Goal: Task Accomplishment & Management: Use online tool/utility

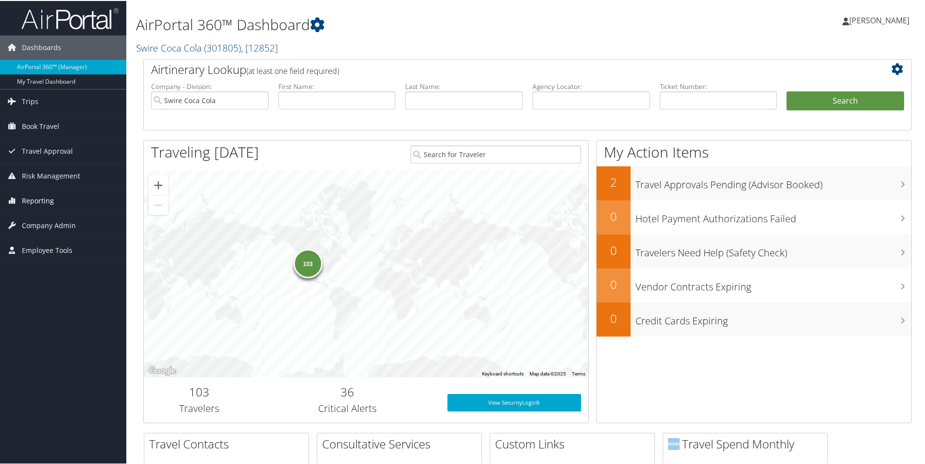
click at [45, 200] on span "Reporting" at bounding box center [38, 200] width 32 height 24
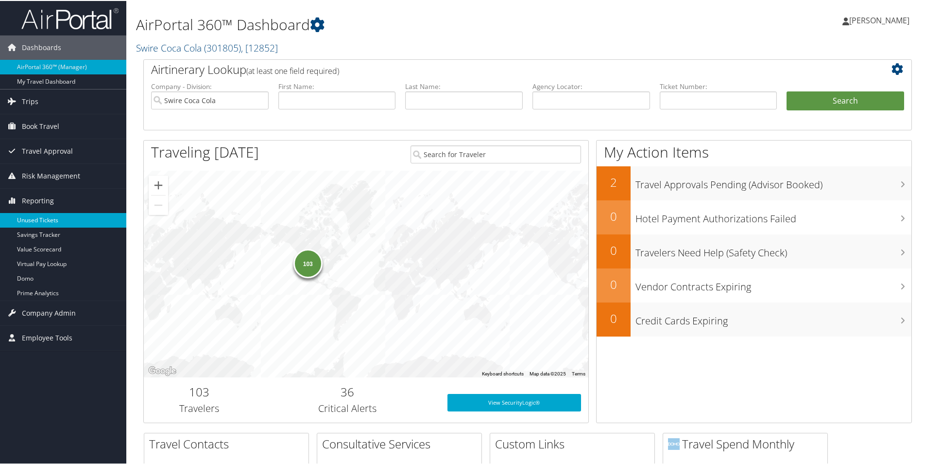
click at [52, 218] on link "Unused Tickets" at bounding box center [63, 219] width 126 height 15
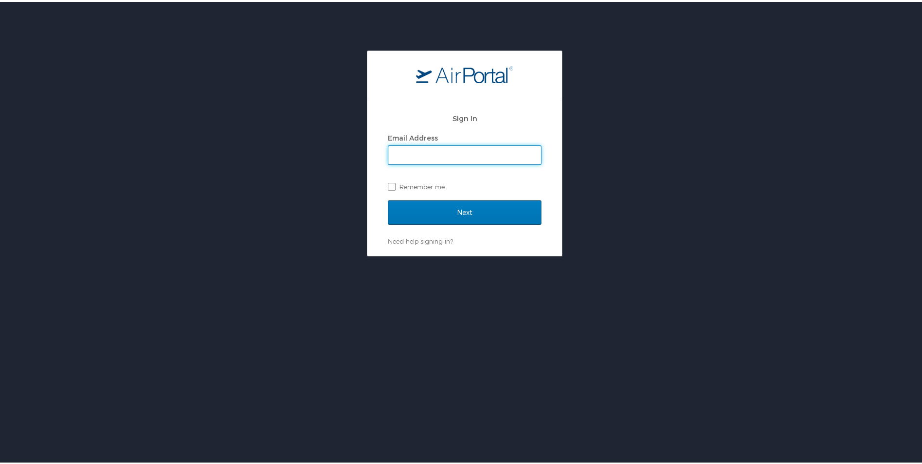
type input "[EMAIL_ADDRESS][DOMAIN_NAME]"
click at [388, 184] on label "Remember me" at bounding box center [465, 184] width 154 height 15
click at [388, 184] on input "Remember me" at bounding box center [391, 184] width 6 height 6
checkbox input "true"
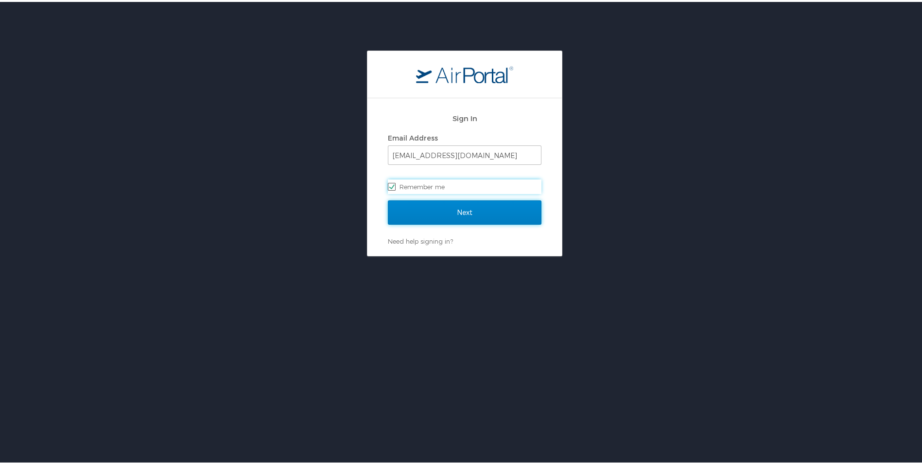
click at [443, 214] on input "Next" at bounding box center [465, 210] width 154 height 24
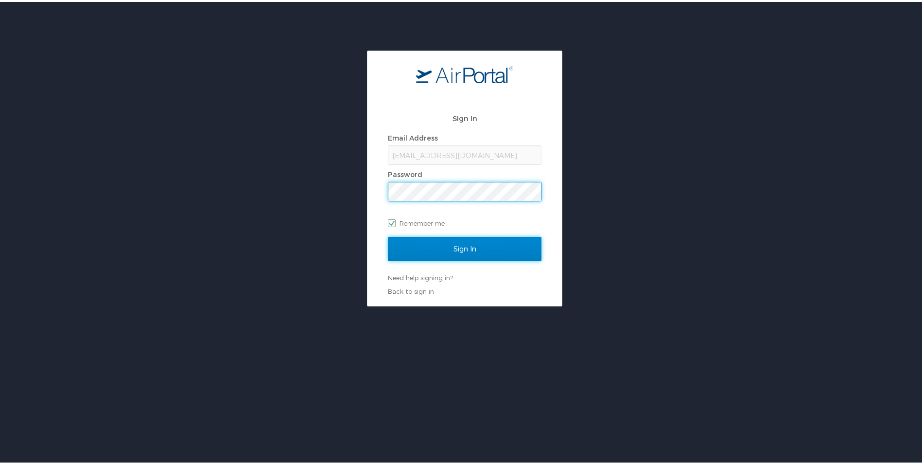
click at [435, 254] on input "Sign In" at bounding box center [465, 247] width 154 height 24
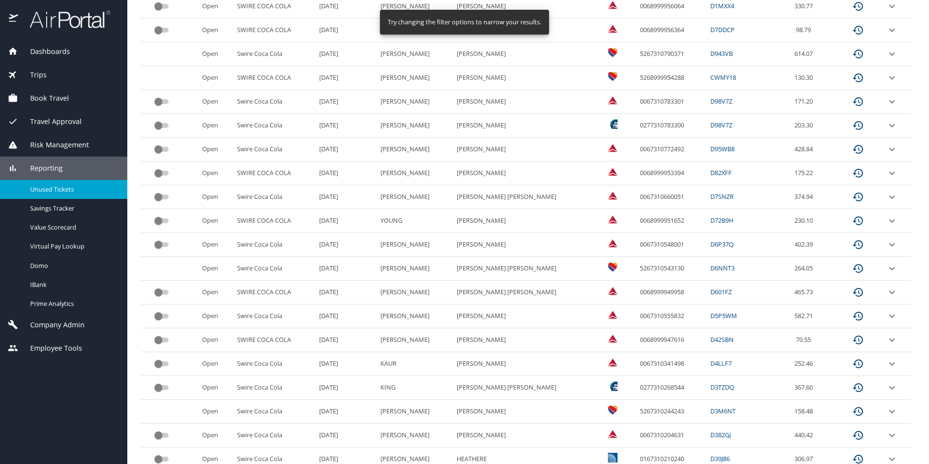
scroll to position [387, 0]
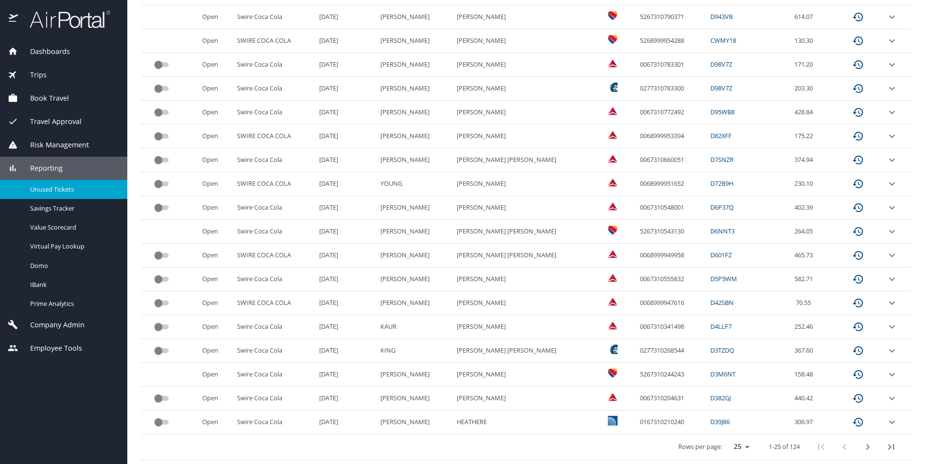
click at [862, 444] on icon "next page" at bounding box center [868, 447] width 12 height 12
click at [859, 444] on div at bounding box center [464, 209] width 929 height 510
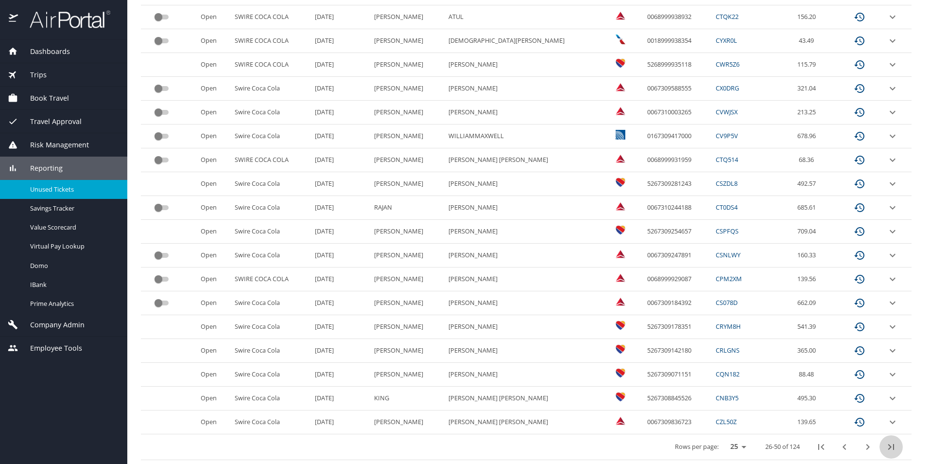
click at [885, 444] on icon "last page" at bounding box center [891, 447] width 12 height 12
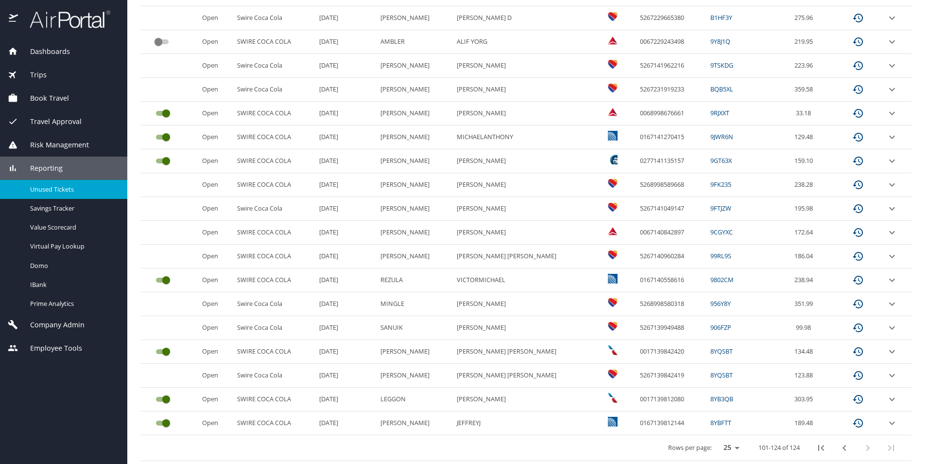
scroll to position [363, 0]
